Goal: Navigation & Orientation: Go to known website

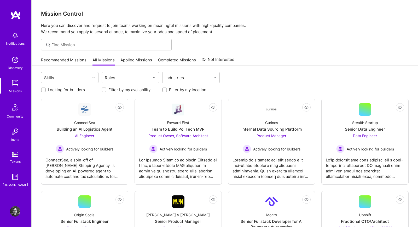
scroll to position [58, 0]
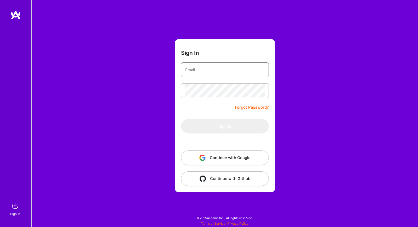
type input "[PERSON_NAME][EMAIL_ADDRESS][DOMAIN_NAME]"
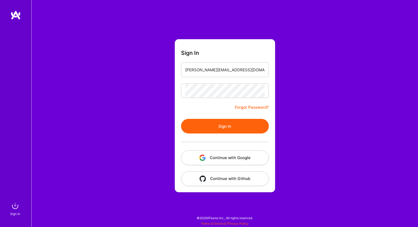
click at [80, 52] on div "Sign In shawn@wavelengthlabs.com Forgot Password? Sign In Continue with Google …" at bounding box center [224, 113] width 387 height 227
click at [204, 119] on button "Sign In" at bounding box center [225, 126] width 88 height 15
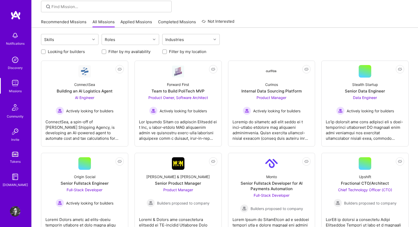
scroll to position [38, 0]
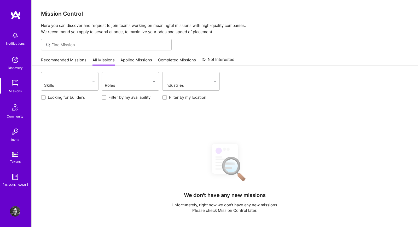
scroll to position [38, 0]
